Goal: Complete application form: Complete application form

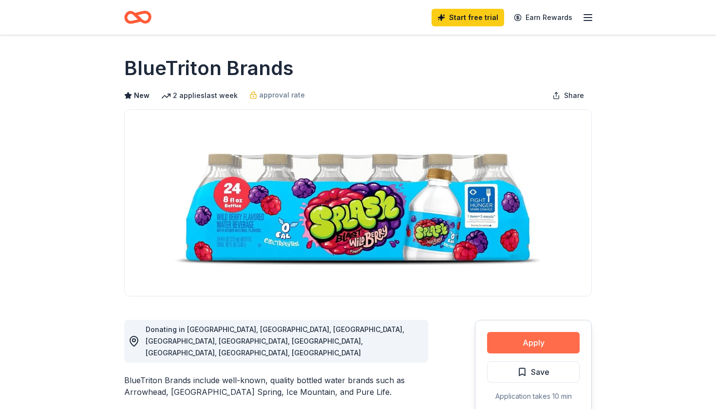
click at [526, 343] on button "Apply" at bounding box center [533, 342] width 93 height 21
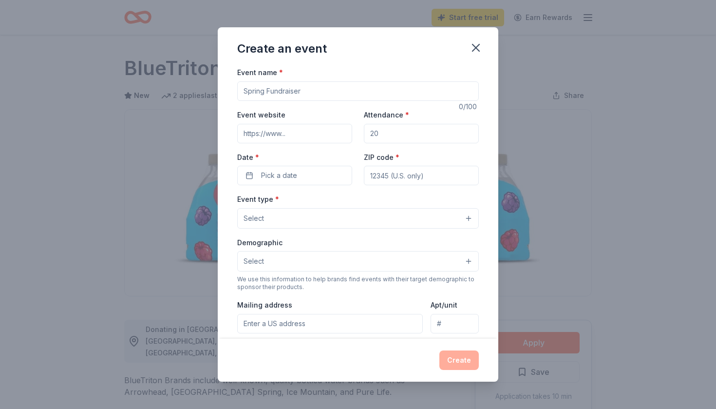
click at [301, 93] on input "Event name *" at bounding box center [358, 90] width 242 height 19
click at [390, 138] on input "Attendance *" at bounding box center [421, 133] width 115 height 19
type input "1"
type input "5"
type input "800"
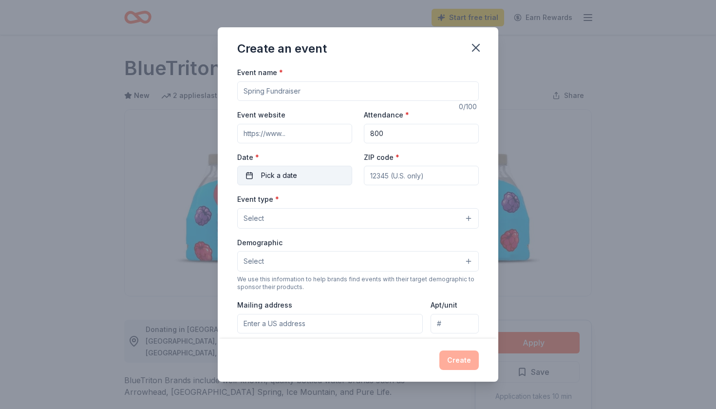
click at [317, 173] on button "Pick a date" at bounding box center [294, 175] width 115 height 19
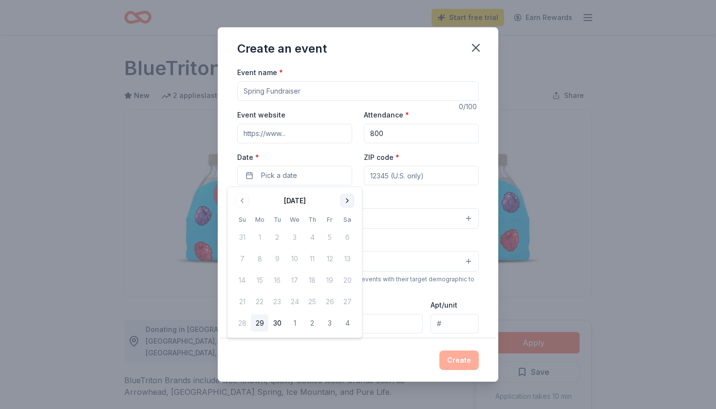
click at [341, 196] on button "Go to next month" at bounding box center [347, 201] width 14 height 14
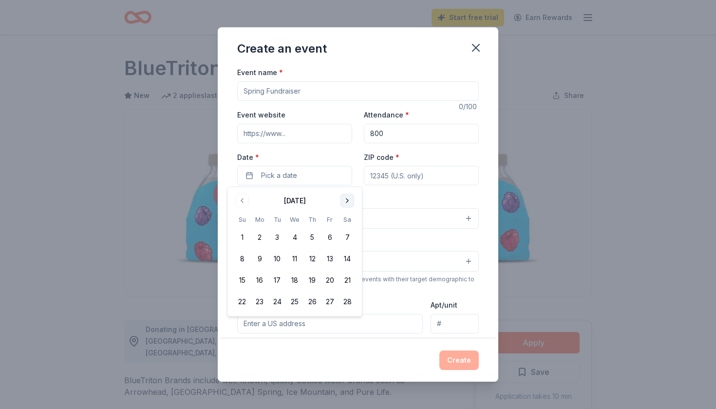
click at [341, 196] on button "Go to next month" at bounding box center [347, 201] width 14 height 14
click at [332, 241] on button "1" at bounding box center [330, 237] width 18 height 18
click at [411, 176] on input "ZIP code *" at bounding box center [421, 175] width 115 height 19
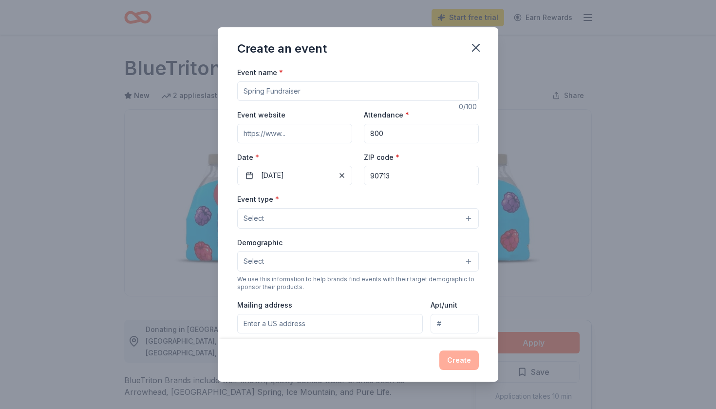
type input "90713"
click at [346, 223] on button "Select" at bounding box center [358, 218] width 242 height 20
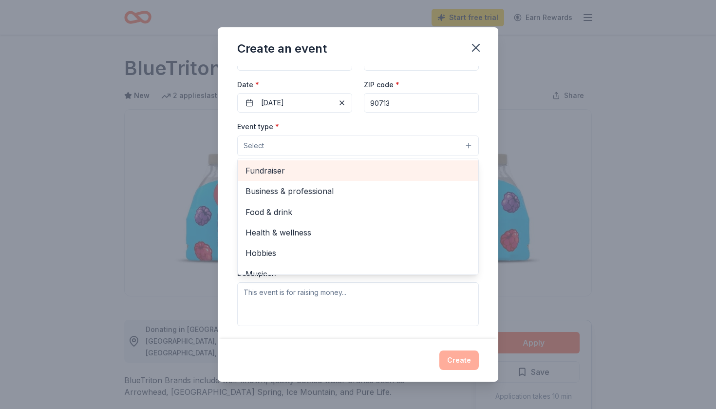
click at [274, 172] on span "Fundraiser" at bounding box center [357, 170] width 225 height 13
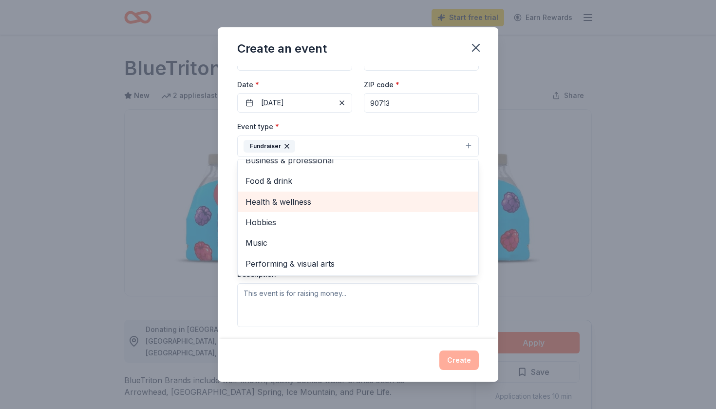
scroll to position [11, 0]
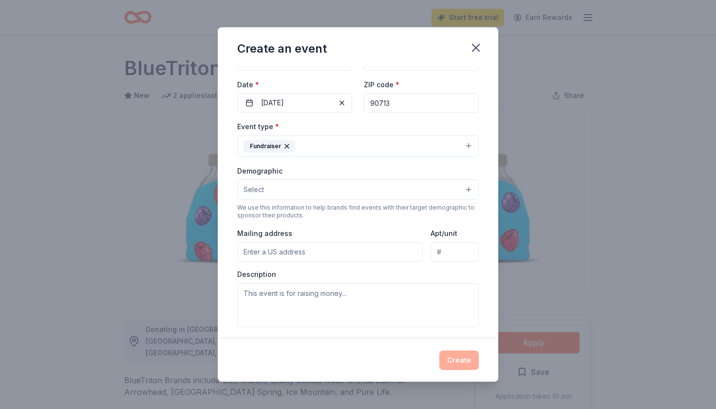
click at [354, 142] on button "Fundraiser" at bounding box center [358, 145] width 242 height 21
click at [478, 49] on icon "button" at bounding box center [476, 48] width 14 height 14
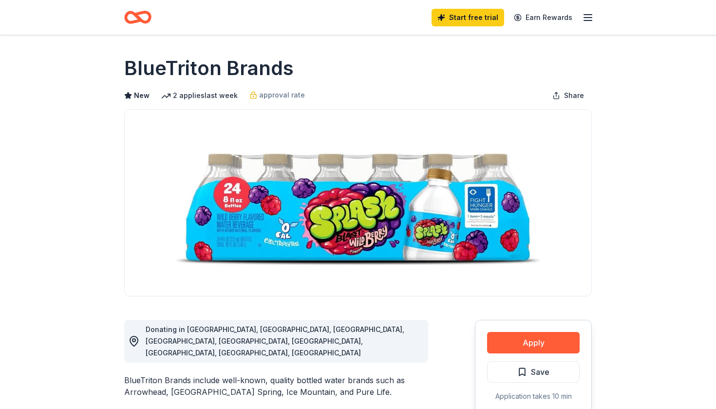
click at [520, 354] on div "Apply Save Application takes 10 min Usually responds in around a week" at bounding box center [533, 382] width 117 height 126
click at [520, 346] on button "Apply" at bounding box center [533, 342] width 93 height 21
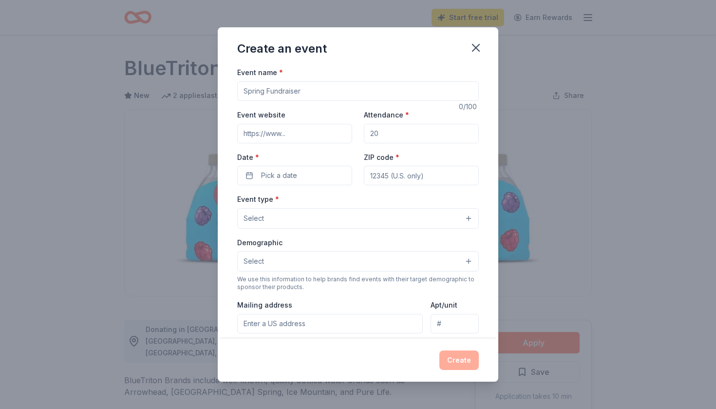
click at [314, 91] on input "Event name *" at bounding box center [358, 90] width 242 height 19
type input "Spring Festival"
click at [384, 138] on input "Attendance *" at bounding box center [421, 133] width 115 height 19
type input "1000"
click at [329, 175] on button "Pick a date" at bounding box center [294, 175] width 115 height 19
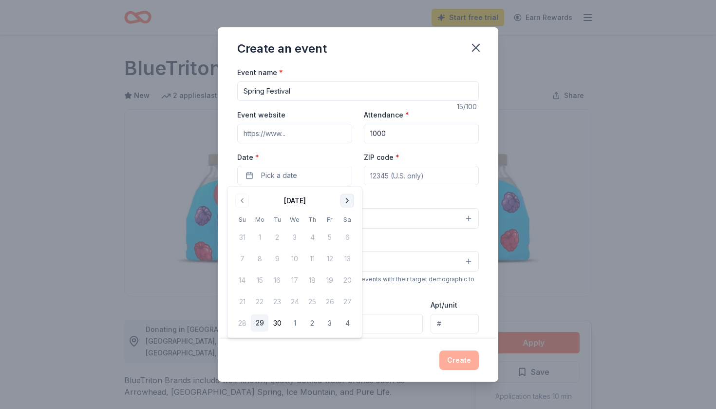
click at [348, 199] on button "Go to next month" at bounding box center [347, 201] width 14 height 14
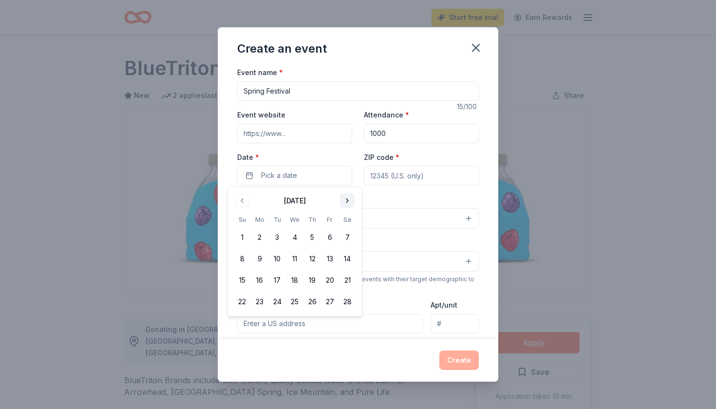
click at [348, 199] on button "Go to next month" at bounding box center [347, 201] width 14 height 14
click at [328, 235] on button "1" at bounding box center [330, 237] width 18 height 18
click at [394, 174] on input "ZIP code *" at bounding box center [421, 175] width 115 height 19
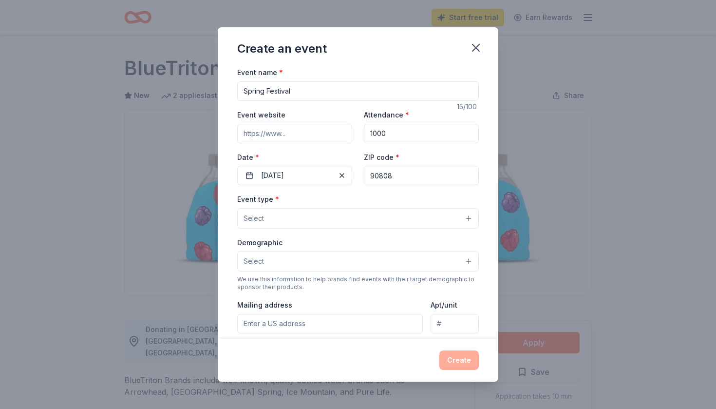
type input "90808"
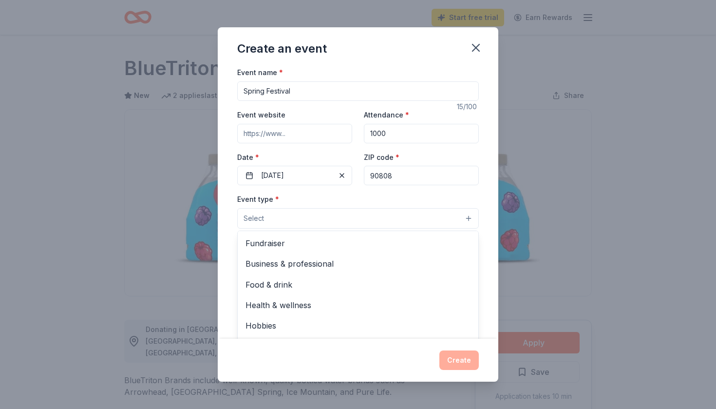
click at [307, 212] on button "Select" at bounding box center [358, 218] width 242 height 20
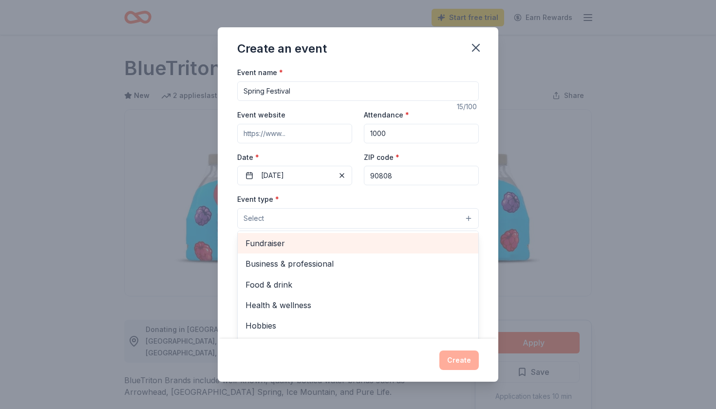
click at [288, 242] on span "Fundraiser" at bounding box center [357, 243] width 225 height 13
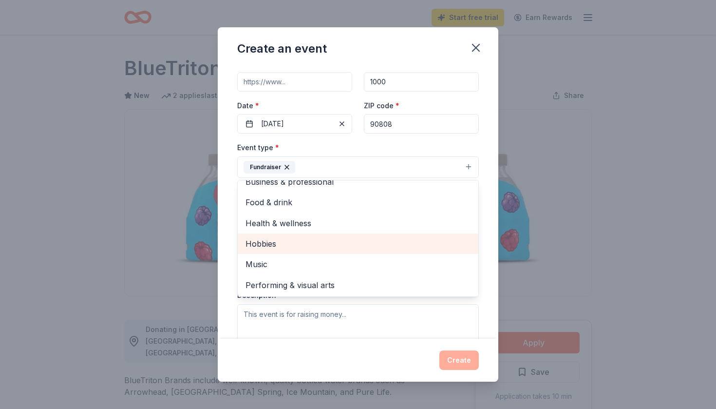
scroll to position [53, 0]
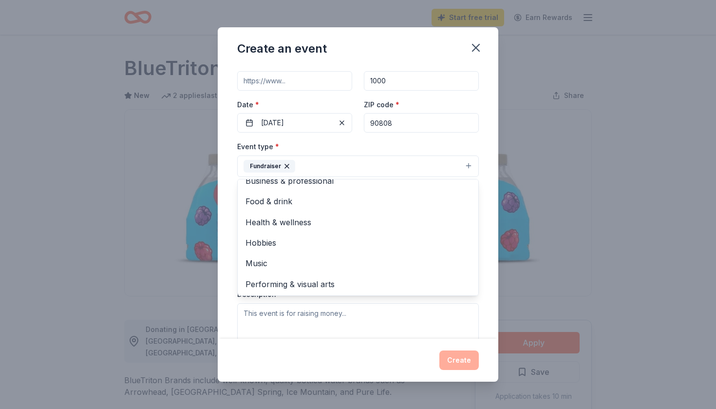
click at [235, 308] on div "Event name * Spring Festival 15 /100 Event website Attendance * 1000 Date * [DA…" at bounding box center [358, 202] width 280 height 272
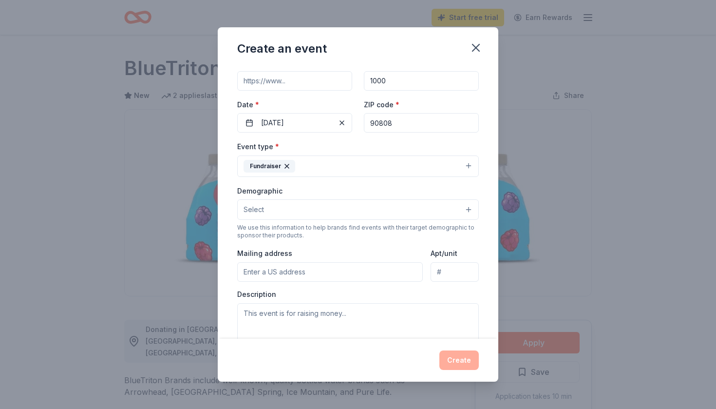
click at [289, 208] on button "Select" at bounding box center [358, 209] width 242 height 20
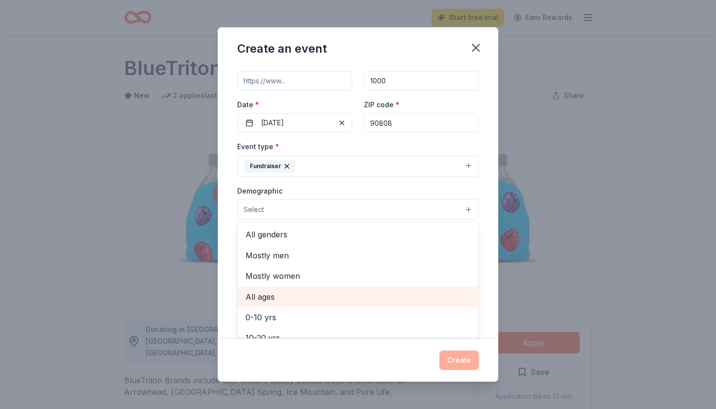
scroll to position [0, 0]
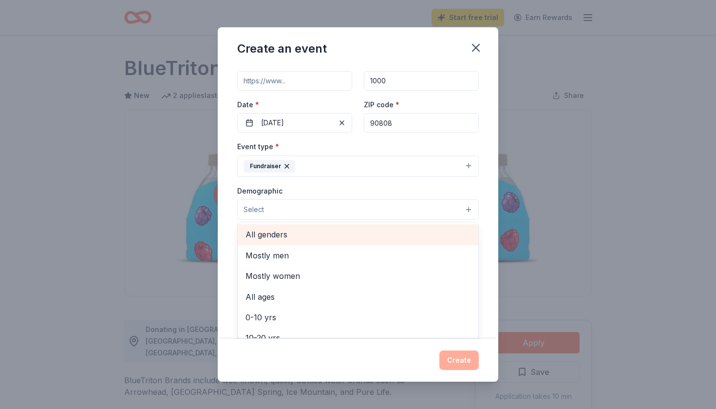
click at [283, 230] on span "All genders" at bounding box center [357, 234] width 225 height 13
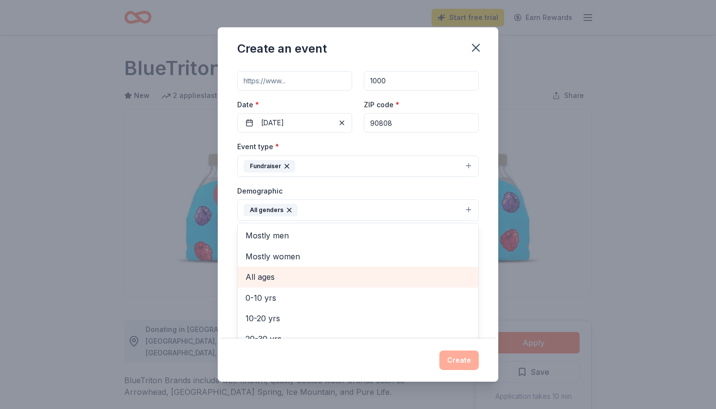
click at [277, 272] on span "All ages" at bounding box center [357, 276] width 225 height 13
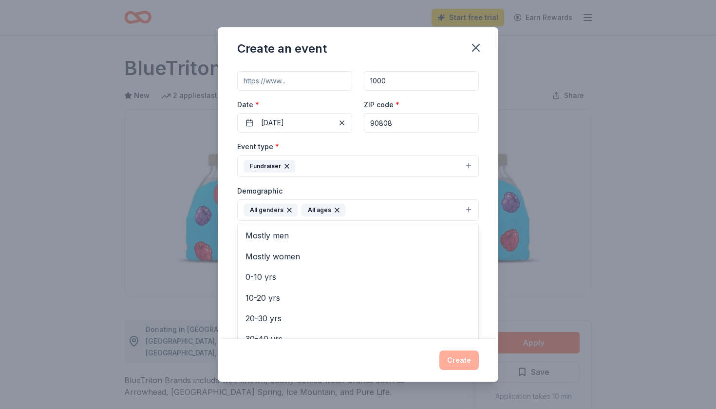
click at [230, 220] on div "Event name * Spring Festival 15 /100 Event website Attendance * 1000 Date * [DA…" at bounding box center [358, 202] width 280 height 272
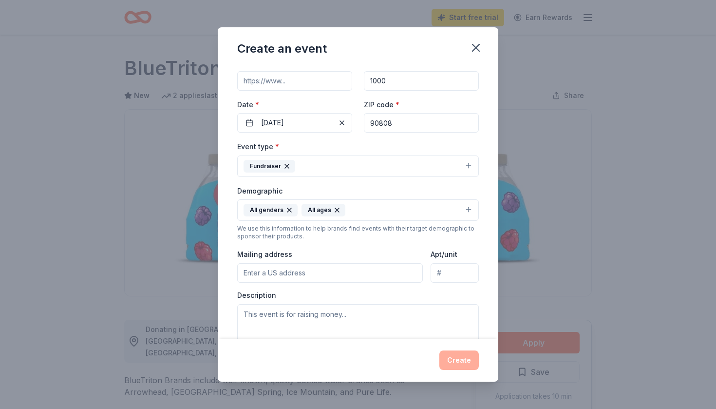
click at [273, 274] on input "Mailing address" at bounding box center [330, 272] width 186 height 19
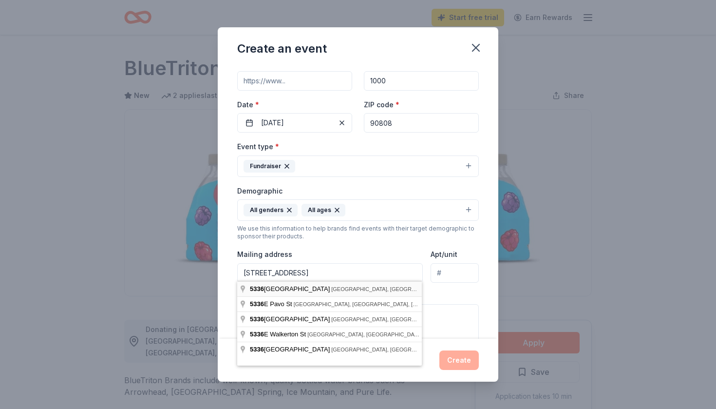
type input "[STREET_ADDRESS]"
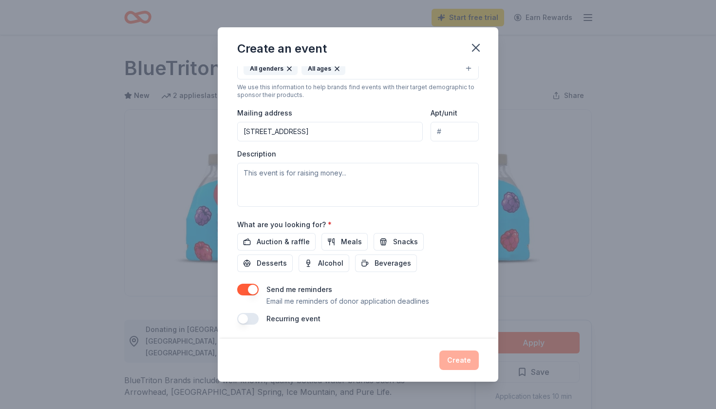
scroll to position [193, 0]
click at [287, 258] on span "Desserts" at bounding box center [272, 264] width 30 height 12
click at [374, 264] on span "Beverages" at bounding box center [392, 264] width 37 height 12
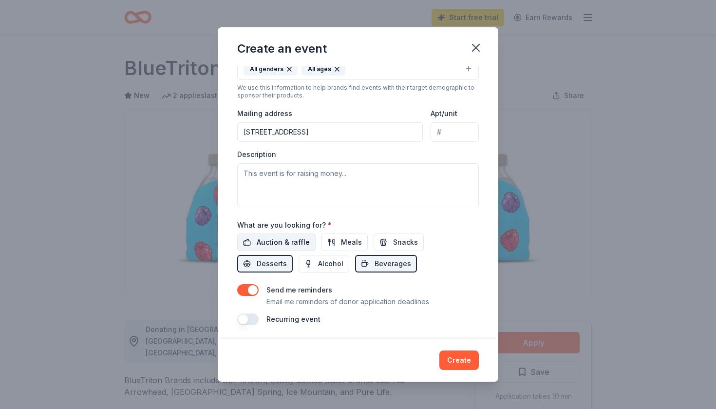
click at [291, 240] on span "Auction & raffle" at bounding box center [283, 242] width 53 height 12
click at [465, 360] on button "Create" at bounding box center [458, 359] width 39 height 19
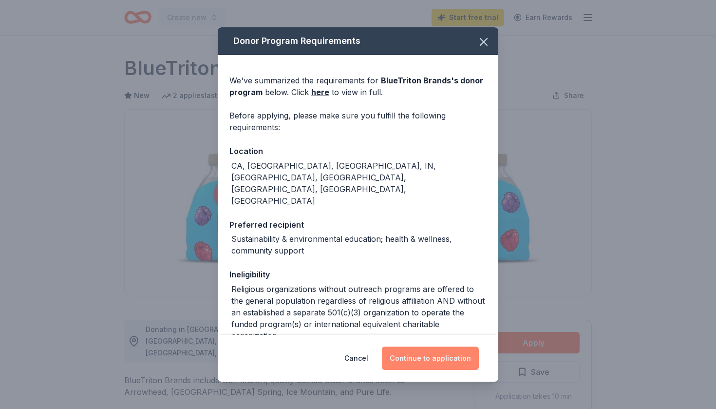
click at [435, 355] on button "Continue to application" at bounding box center [430, 357] width 97 height 23
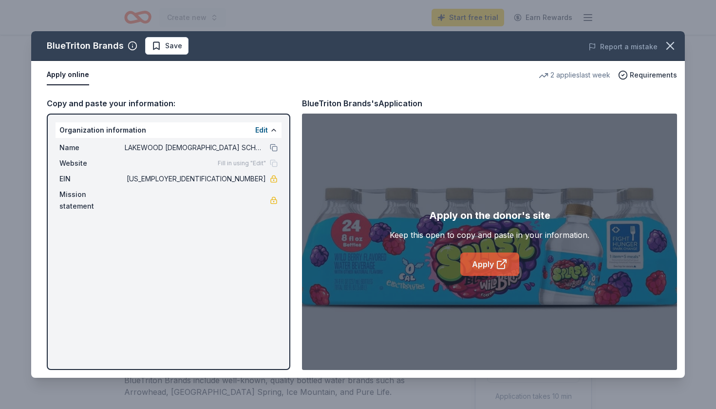
click at [483, 265] on link "Apply" at bounding box center [489, 263] width 59 height 23
